Goal: Answer question/provide support

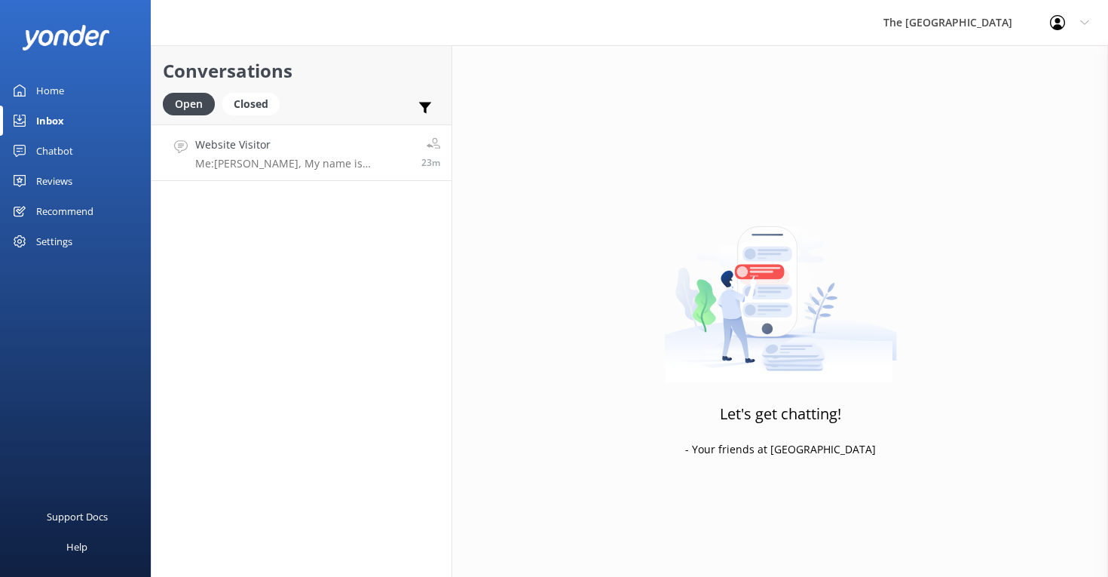
click at [299, 161] on p "Me: Kia Orana, My name is Mannel and I will be more than happy to assist you. M…" at bounding box center [302, 164] width 215 height 14
